Goal: Information Seeking & Learning: Find contact information

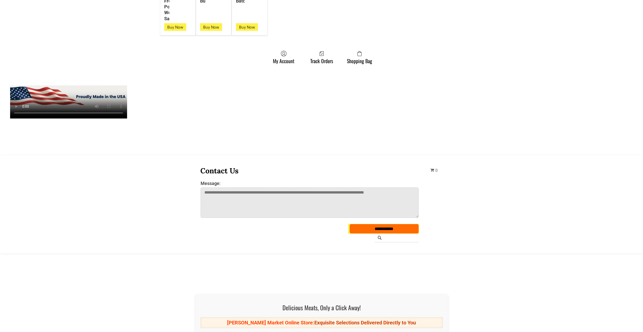
scroll to position [1439, 0]
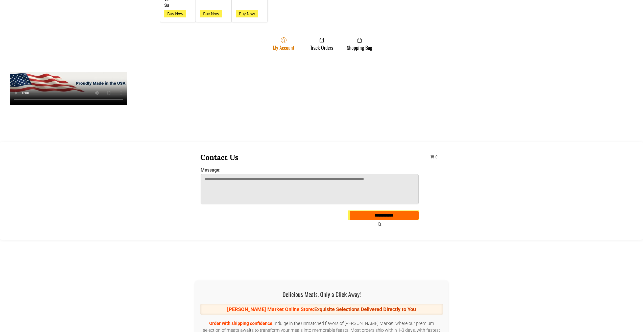
click at [272, 45] on link "My Account" at bounding box center [283, 43] width 27 height 13
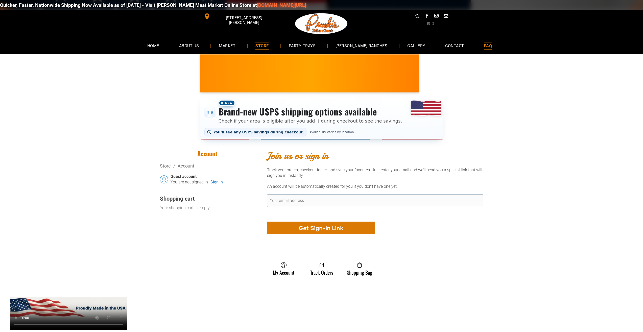
click at [481, 41] on link "FAQ" at bounding box center [487, 45] width 23 height 13
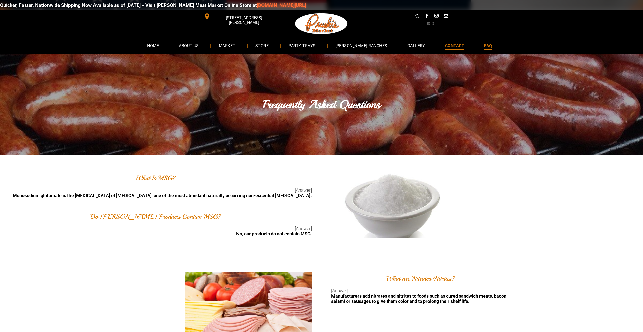
click at [445, 44] on span "CONTACT" at bounding box center [454, 45] width 19 height 7
